Goal: Transaction & Acquisition: Purchase product/service

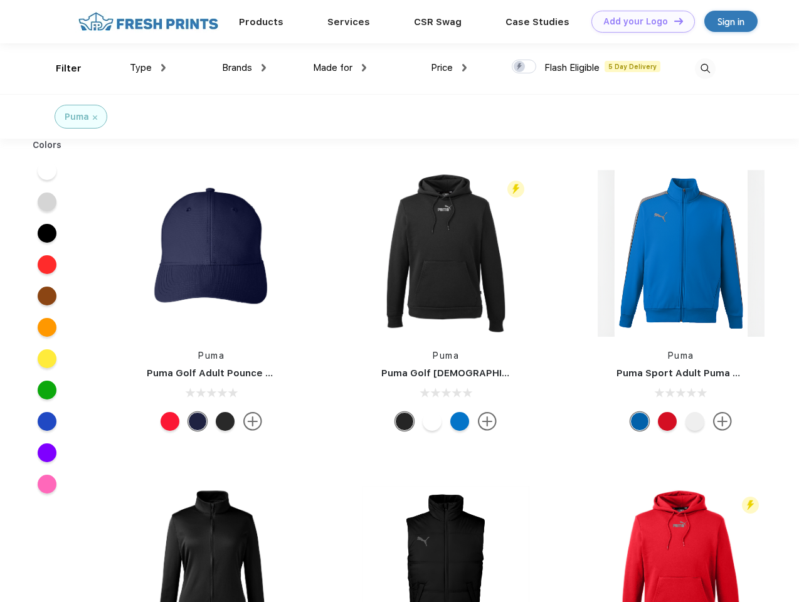
click at [638, 21] on link "Add your Logo Design Tool" at bounding box center [642, 22] width 103 height 22
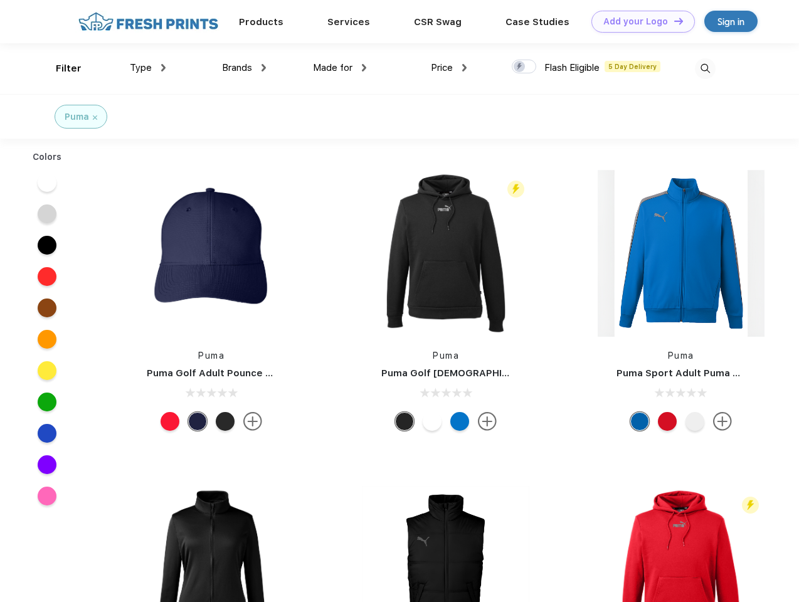
click at [0, 0] on div "Design Tool" at bounding box center [0, 0] width 0 height 0
click at [673, 21] on link "Add your Logo Design Tool" at bounding box center [642, 22] width 103 height 22
click at [60, 68] on div "Filter" at bounding box center [69, 68] width 26 height 14
click at [148, 68] on span "Type" at bounding box center [141, 67] width 22 height 11
click at [244, 68] on span "Brands" at bounding box center [237, 67] width 30 height 11
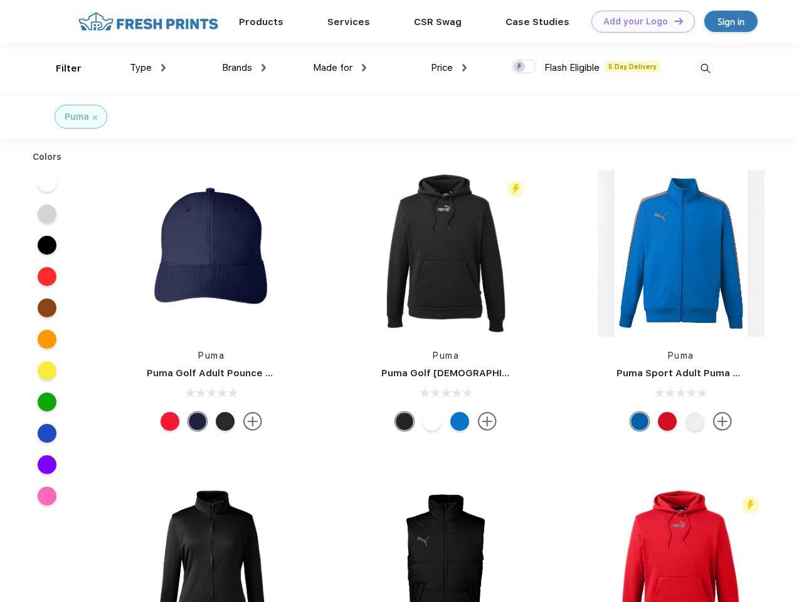
click at [340, 68] on span "Made for" at bounding box center [333, 67] width 40 height 11
click at [449, 68] on span "Price" at bounding box center [442, 67] width 22 height 11
click at [524, 67] on div at bounding box center [524, 67] width 24 height 14
click at [520, 67] on input "checkbox" at bounding box center [516, 63] width 8 height 8
click at [705, 68] on img at bounding box center [705, 68] width 21 height 21
